Goal: Task Accomplishment & Management: Manage account settings

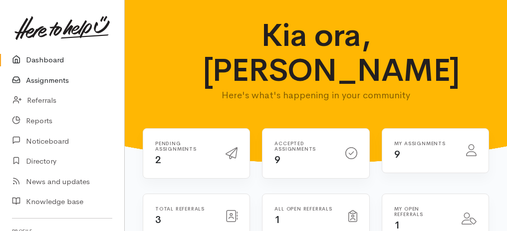
click at [38, 79] on link "Assignments" at bounding box center [62, 80] width 124 height 20
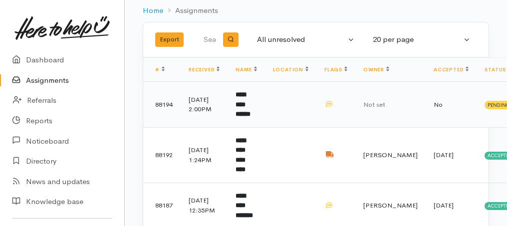
scroll to position [100, 0]
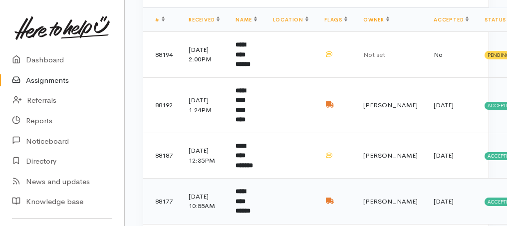
click at [247, 193] on b "**********" at bounding box center [243, 201] width 15 height 26
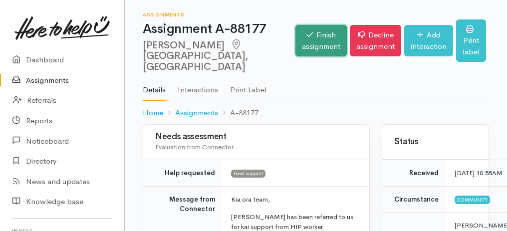
click at [296, 32] on link "Finish assignment" at bounding box center [321, 40] width 51 height 31
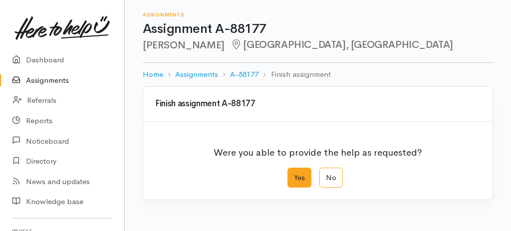
click at [308, 177] on label "Yes" at bounding box center [300, 178] width 24 height 20
click at [294, 174] on input "Yes" at bounding box center [291, 171] width 6 height 6
radio input "true"
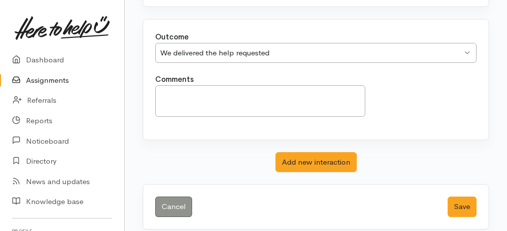
scroll to position [199, 0]
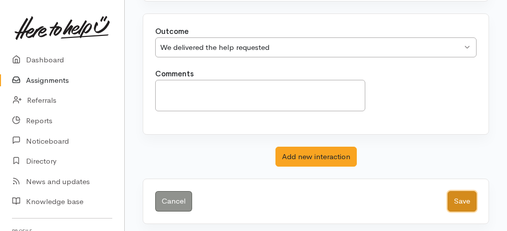
click at [462, 197] on button "Save" at bounding box center [462, 201] width 29 height 20
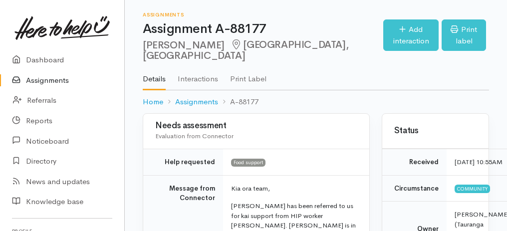
click at [53, 84] on link "Assignments" at bounding box center [62, 80] width 124 height 20
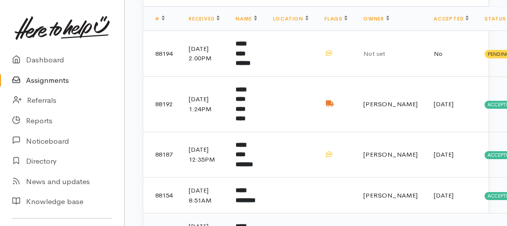
scroll to position [97, 0]
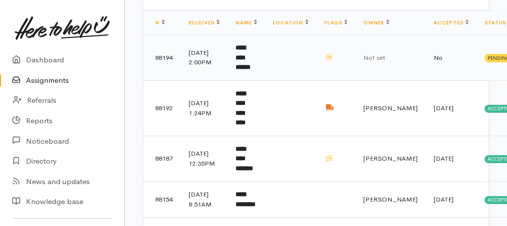
click at [253, 56] on td "**********" at bounding box center [246, 58] width 37 height 46
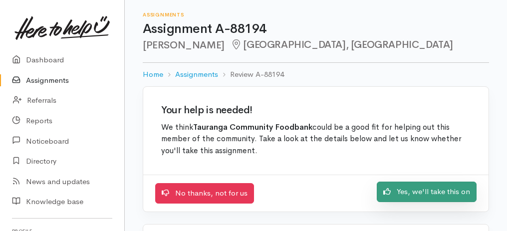
click at [434, 194] on link "Yes, we'll take this on" at bounding box center [427, 192] width 100 height 20
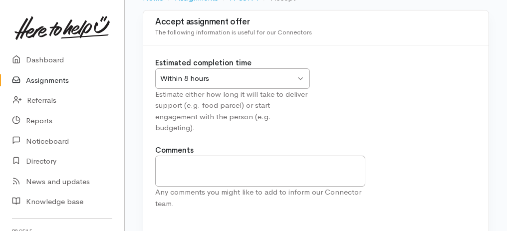
scroll to position [124, 0]
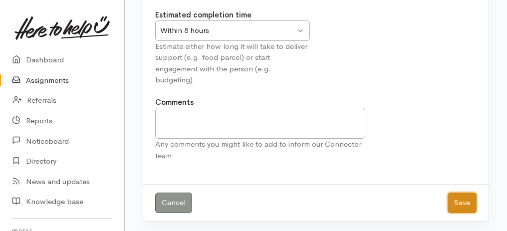
click at [465, 200] on button "Save" at bounding box center [462, 203] width 29 height 20
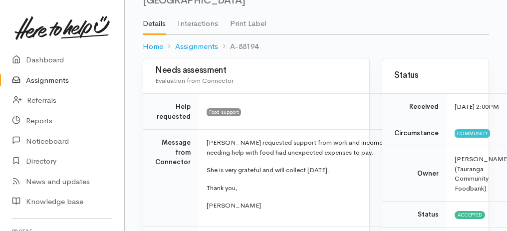
scroll to position [200, 0]
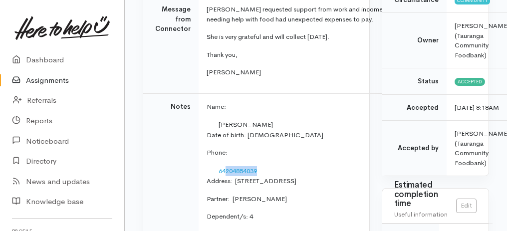
drag, startPoint x: 224, startPoint y: 160, endPoint x: 275, endPoint y: 163, distance: 51.0
click at [275, 166] on td "64204854039" at bounding box center [332, 171] width 250 height 11
copy link "204854039"
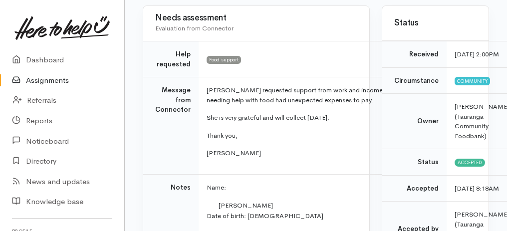
scroll to position [66, 0]
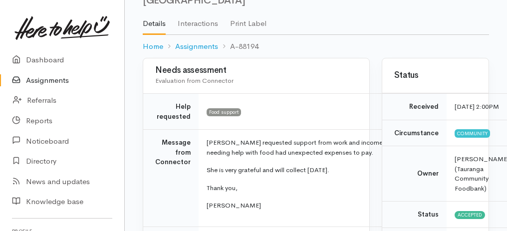
drag, startPoint x: 146, startPoint y: 62, endPoint x: 291, endPoint y: 208, distance: 205.5
copy div "Needs assessment Evaluation from Connector Help requested Food support Message …"
click at [41, 81] on link "Assignments" at bounding box center [62, 80] width 124 height 20
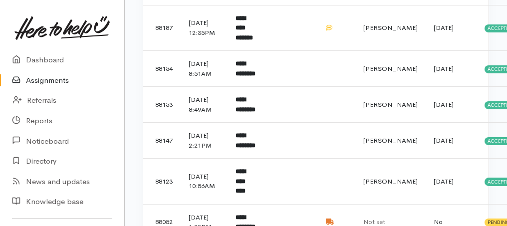
scroll to position [266, 0]
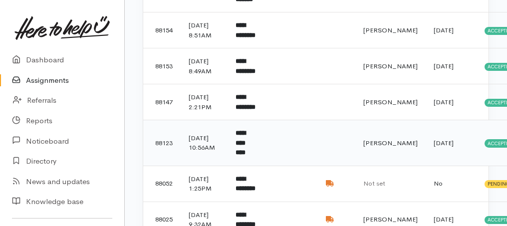
click at [246, 156] on b "**********" at bounding box center [241, 143] width 10 height 26
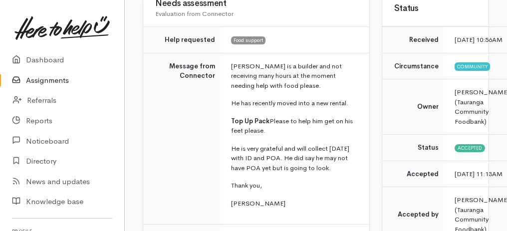
scroll to position [66, 0]
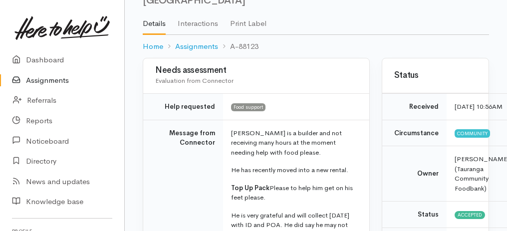
click at [38, 78] on link "Assignments" at bounding box center [62, 80] width 124 height 20
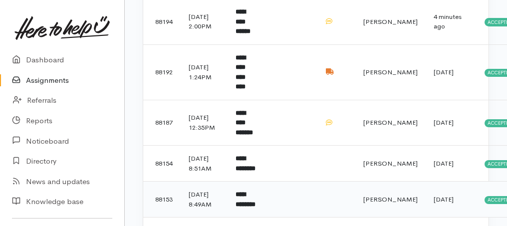
scroll to position [266, 0]
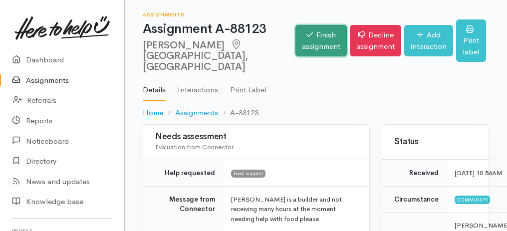
click at [296, 39] on link "Finish assignment" at bounding box center [321, 40] width 51 height 31
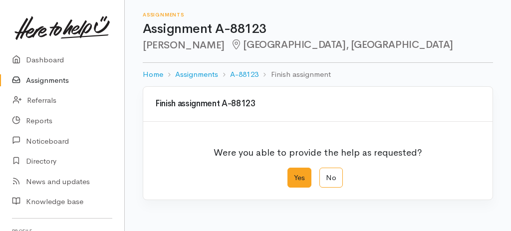
click at [298, 180] on label "Yes" at bounding box center [300, 178] width 24 height 20
click at [294, 174] on input "Yes" at bounding box center [291, 171] width 6 height 6
radio input "true"
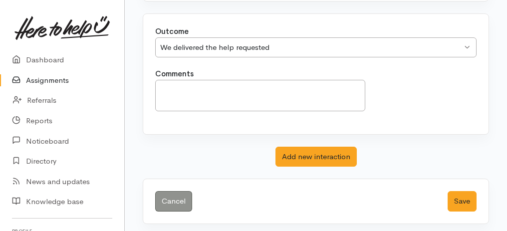
scroll to position [199, 0]
click at [454, 200] on button "Save" at bounding box center [462, 201] width 29 height 20
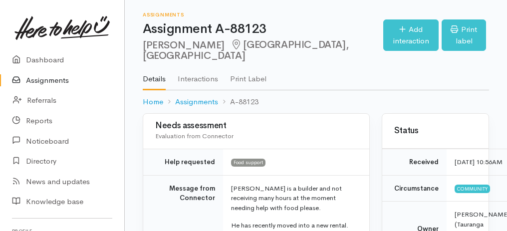
click at [44, 83] on link "Assignments" at bounding box center [62, 80] width 124 height 20
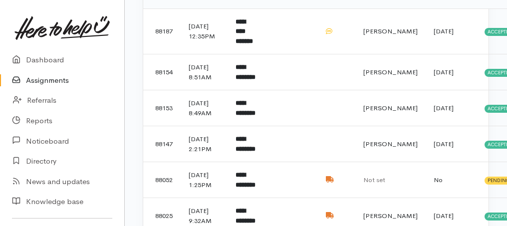
scroll to position [266, 0]
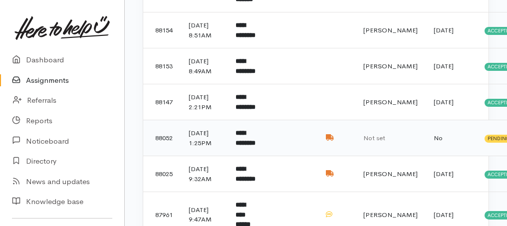
click at [244, 156] on td "**********" at bounding box center [246, 138] width 37 height 36
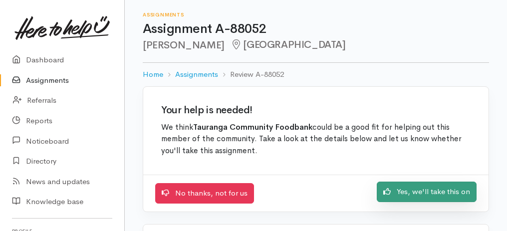
drag, startPoint x: 410, startPoint y: 191, endPoint x: 379, endPoint y: 177, distance: 33.5
click at [410, 191] on link "Yes, we'll take this on" at bounding box center [427, 192] width 100 height 20
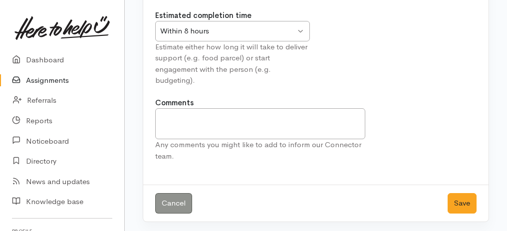
scroll to position [124, 0]
click at [455, 204] on button "Save" at bounding box center [462, 203] width 29 height 20
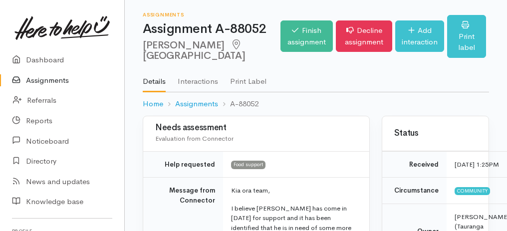
click at [48, 80] on link "Assignments" at bounding box center [62, 80] width 124 height 20
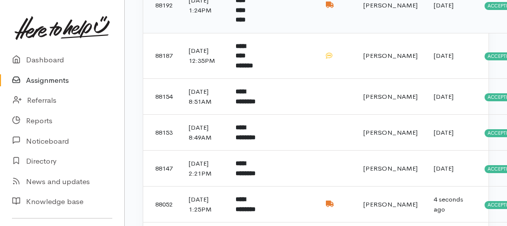
scroll to position [333, 0]
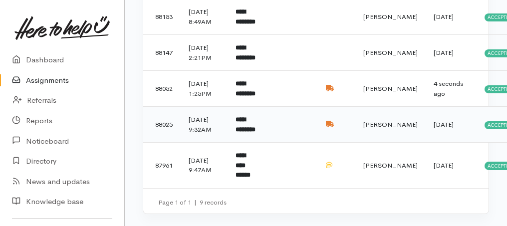
click at [238, 133] on b "**********" at bounding box center [246, 124] width 20 height 16
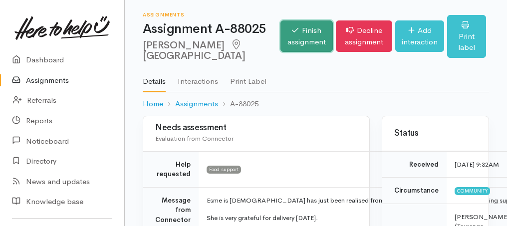
click at [286, 38] on link "Finish assignment" at bounding box center [307, 35] width 52 height 31
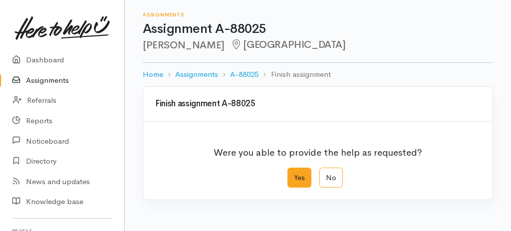
click at [301, 180] on label "Yes" at bounding box center [300, 178] width 24 height 20
click at [294, 174] on input "Yes" at bounding box center [291, 171] width 6 height 6
radio input "true"
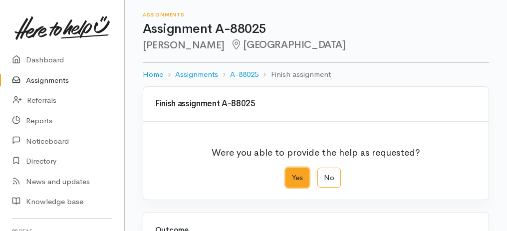
scroll to position [166, 0]
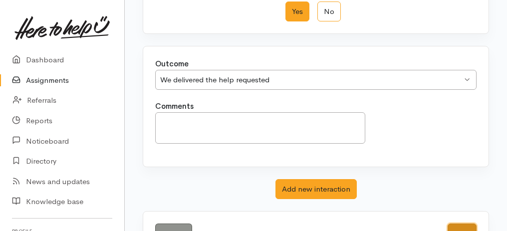
click at [454, 224] on button "Save" at bounding box center [462, 234] width 29 height 20
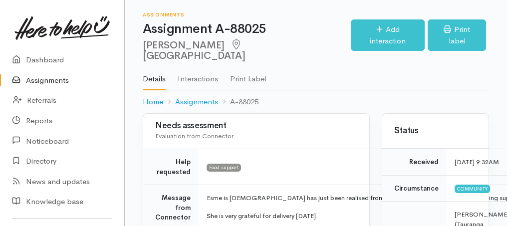
click at [53, 85] on link "Assignments" at bounding box center [62, 80] width 124 height 20
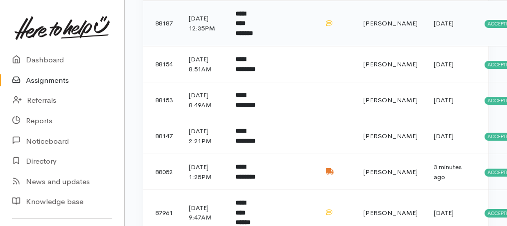
scroll to position [233, 0]
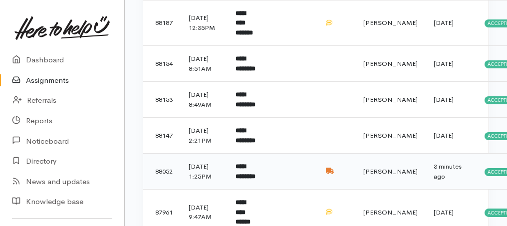
click at [250, 190] on td "**********" at bounding box center [246, 172] width 37 height 36
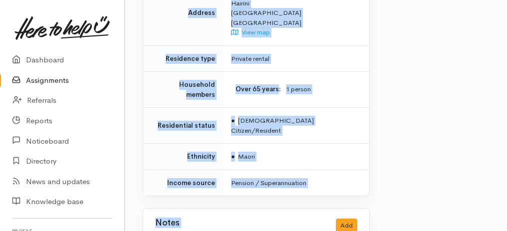
scroll to position [986, 0]
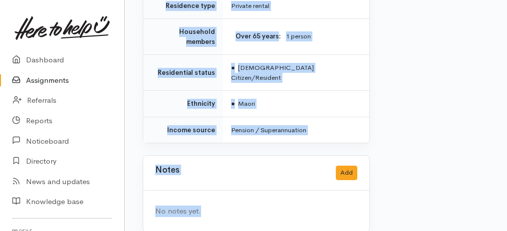
drag, startPoint x: 165, startPoint y: 77, endPoint x: 348, endPoint y: 233, distance: 240.1
copy div "Help requested Food support Message from Connector Kia ora team, I believe Mahu…"
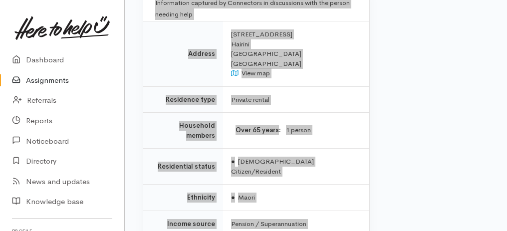
scroll to position [852, 0]
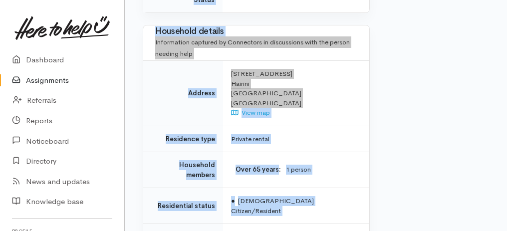
click at [306, 140] on td "Private rental" at bounding box center [296, 139] width 146 height 26
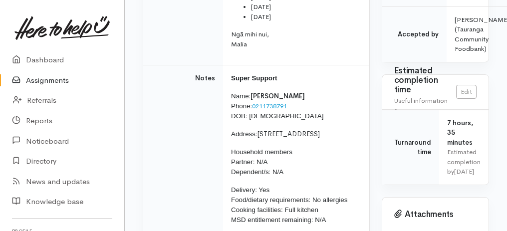
scroll to position [253, 0]
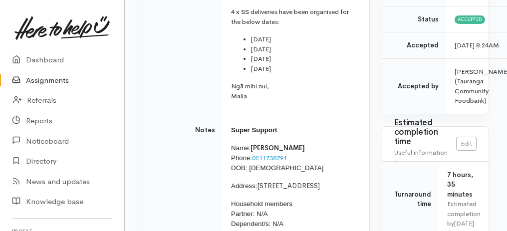
click at [33, 79] on link "Assignments" at bounding box center [62, 80] width 124 height 20
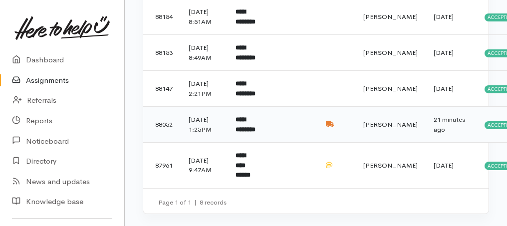
scroll to position [300, 0]
click at [55, 84] on link "Assignments" at bounding box center [62, 80] width 124 height 20
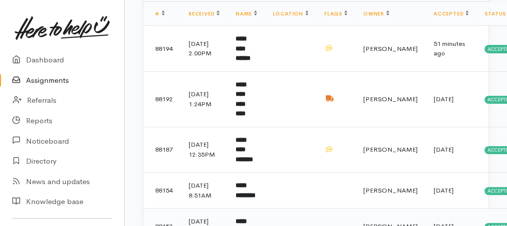
scroll to position [6, 0]
